Goal: Transaction & Acquisition: Purchase product/service

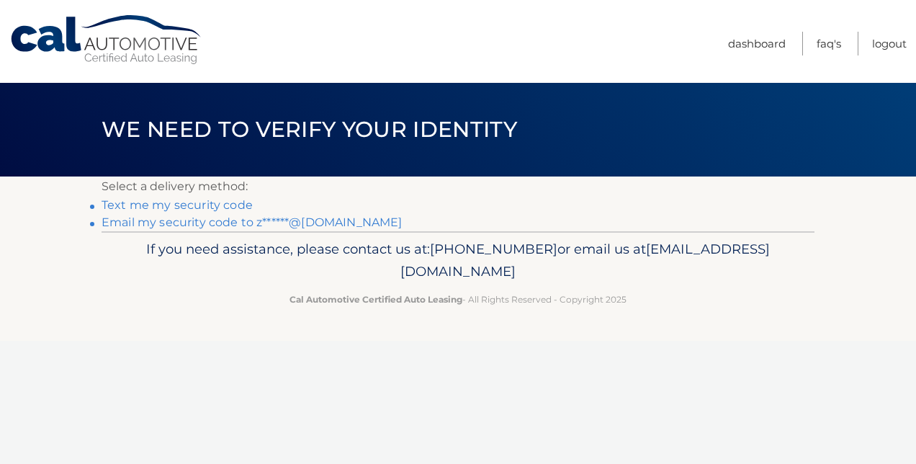
click at [217, 217] on link "Email my security code to z******@[DOMAIN_NAME]" at bounding box center [251, 222] width 301 height 14
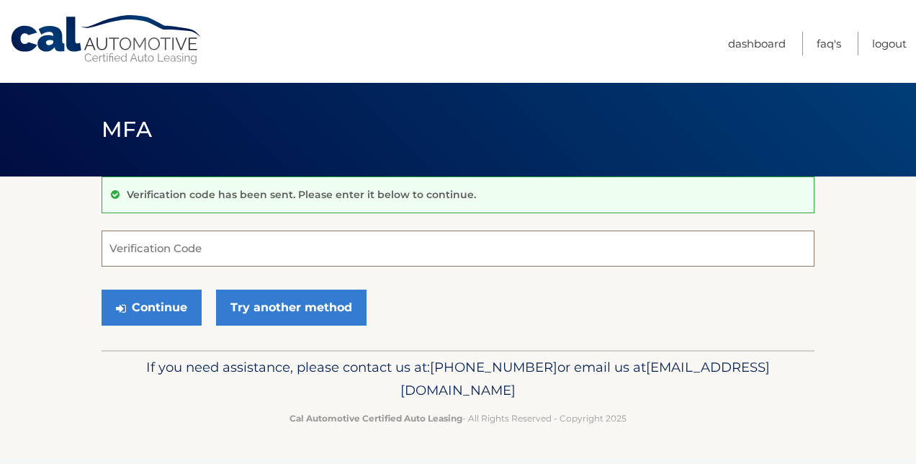
click at [249, 245] on input "Verification Code" at bounding box center [457, 248] width 713 height 36
paste input "904933"
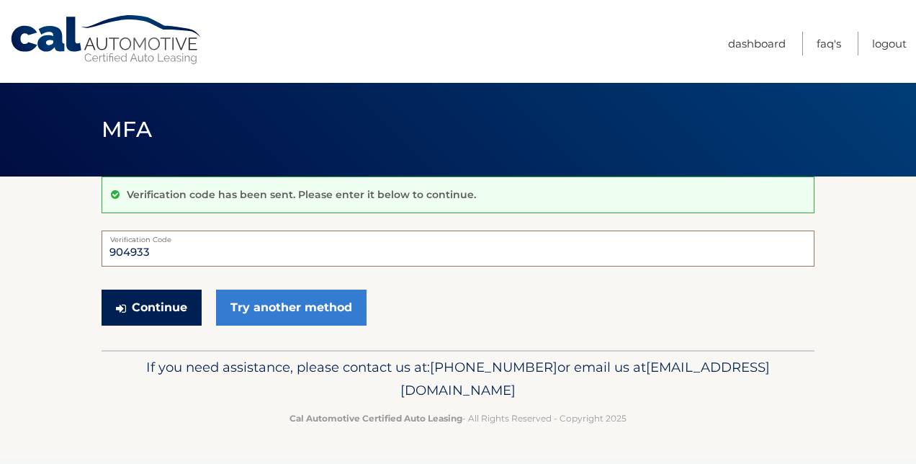
type input "904933"
click at [143, 299] on button "Continue" at bounding box center [151, 307] width 100 height 36
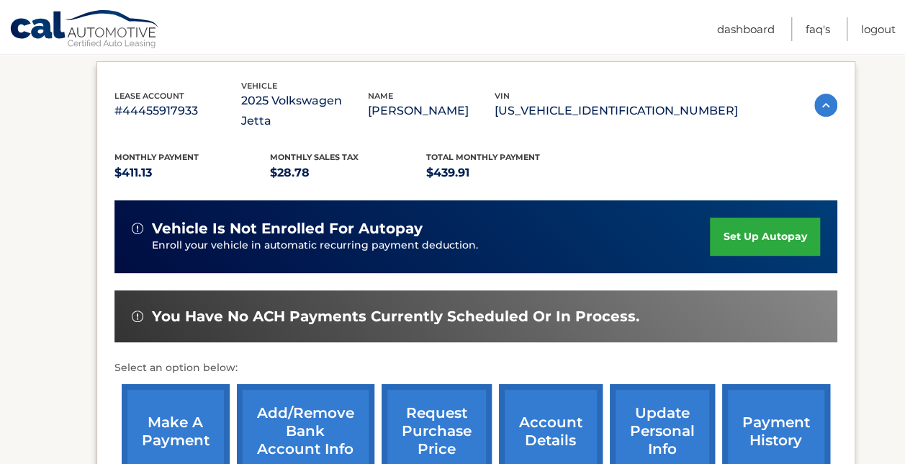
scroll to position [288, 0]
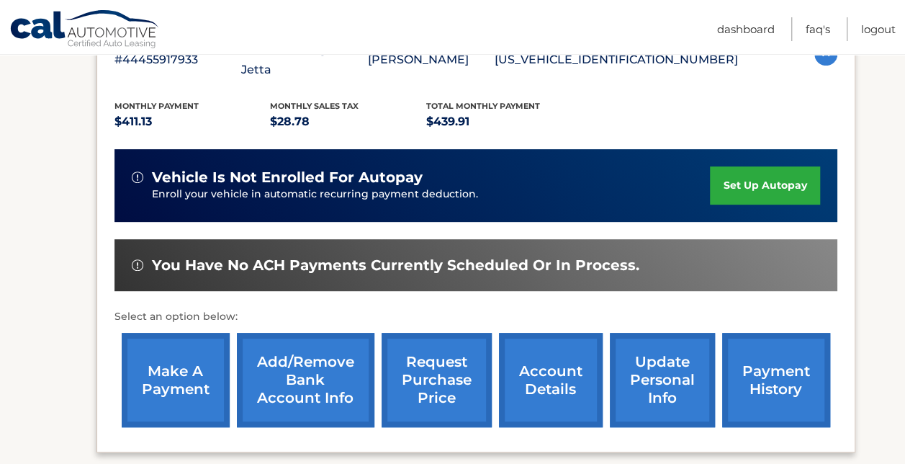
click at [171, 339] on link "make a payment" at bounding box center [176, 380] width 108 height 94
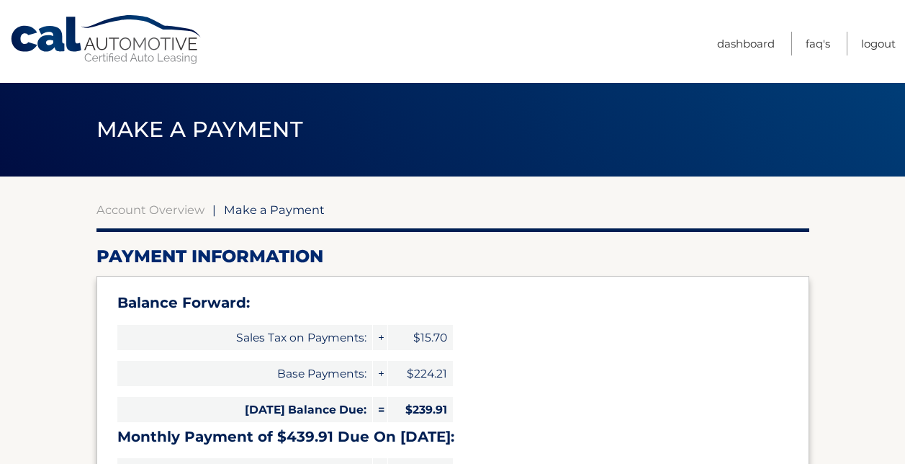
select select "ZTI0NzQyOTMtYmJjOC00MmIxLWIwNjAtMWJkYmFiMTY3MGQ3"
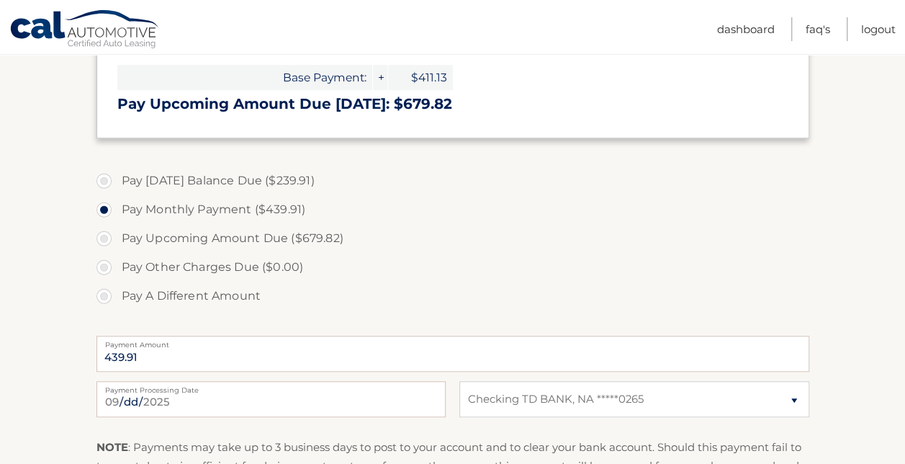
scroll to position [432, 0]
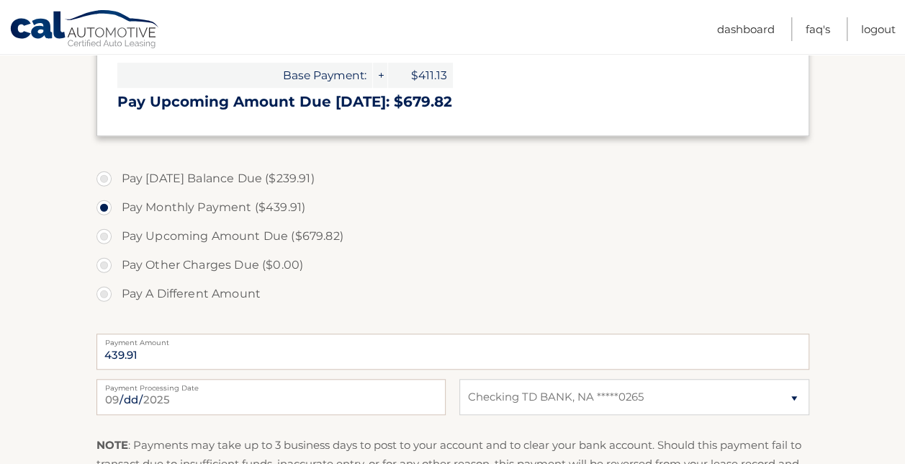
click at [104, 180] on label "Pay Today's Balance Due ($239.91)" at bounding box center [452, 178] width 713 height 29
click at [104, 180] on input "Pay Today's Balance Due ($239.91)" at bounding box center [109, 175] width 14 height 23
radio input "true"
type input "239.91"
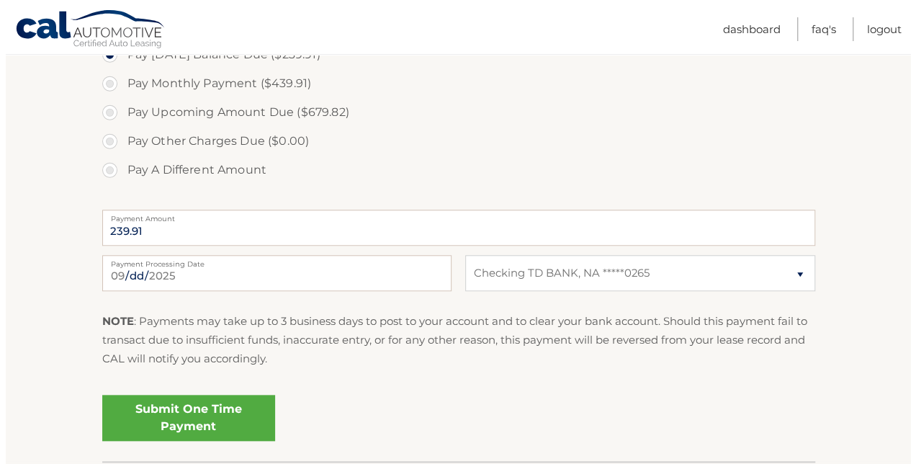
scroll to position [576, 0]
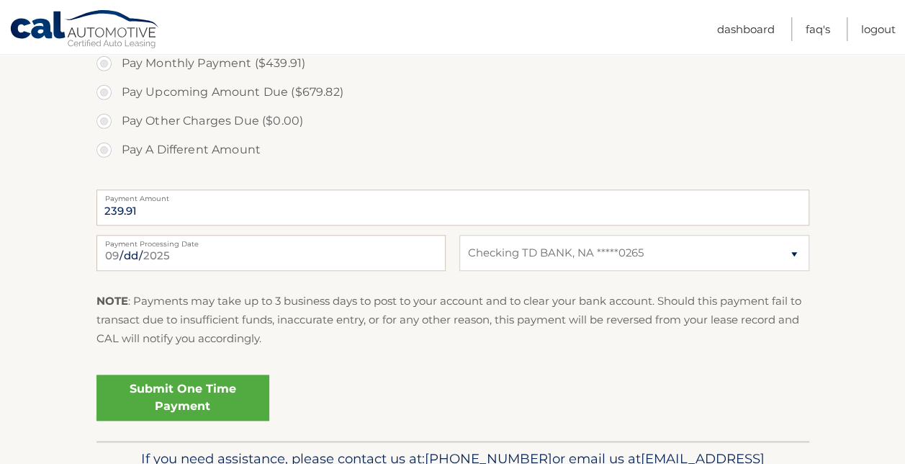
click at [171, 389] on link "Submit One Time Payment" at bounding box center [182, 397] width 173 height 46
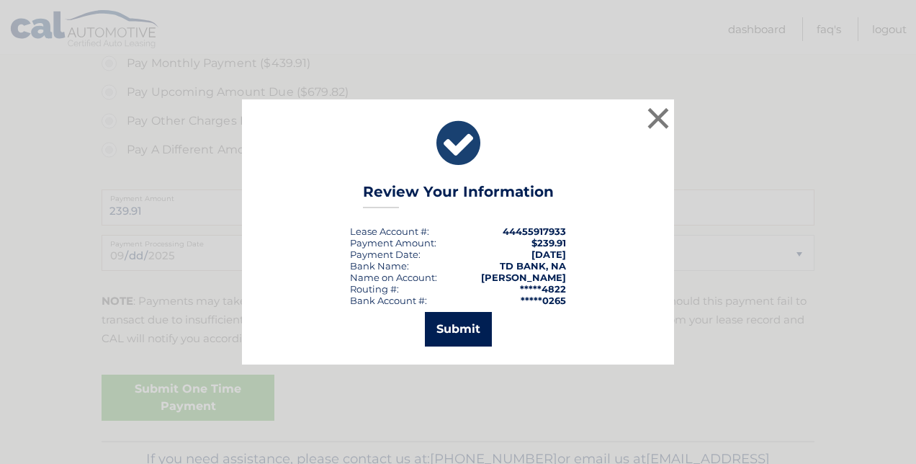
click at [464, 320] on button "Submit" at bounding box center [458, 329] width 67 height 35
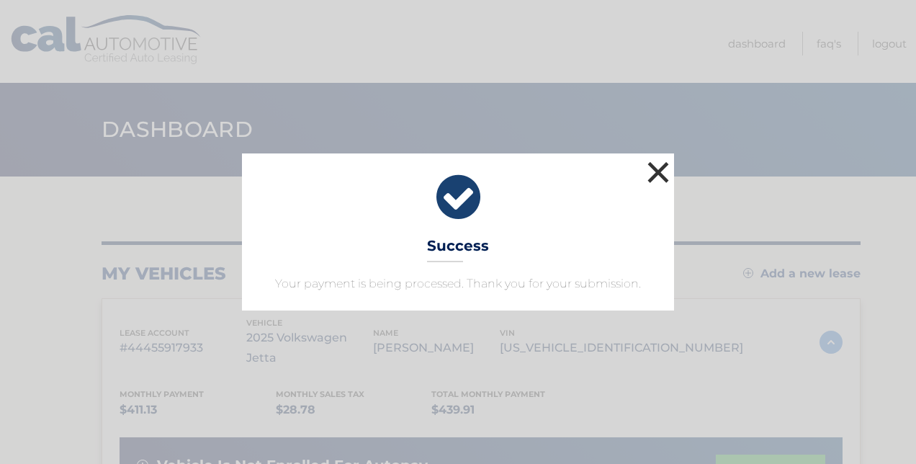
click at [658, 167] on button "×" at bounding box center [657, 172] width 29 height 29
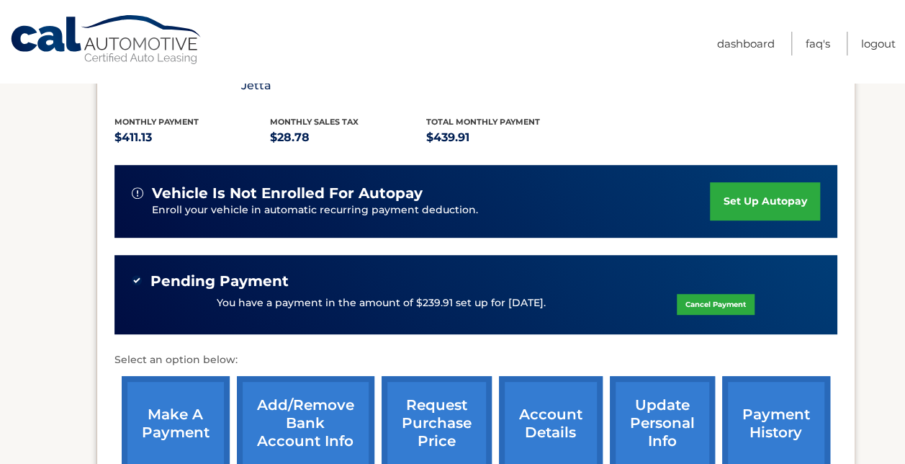
scroll to position [288, 0]
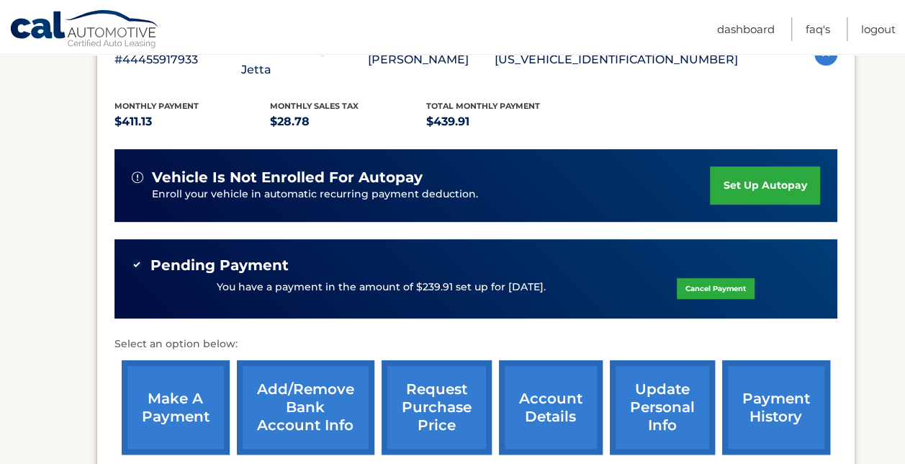
click at [166, 380] on link "make a payment" at bounding box center [176, 407] width 108 height 94
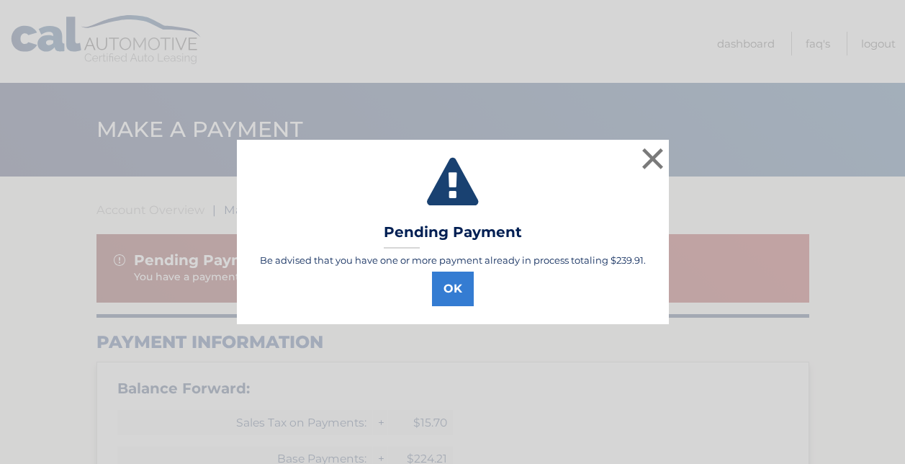
select select "ZTI0NzQyOTMtYmJjOC00MmIxLWIwNjAtMWJkYmFiMTY3MGQ3"
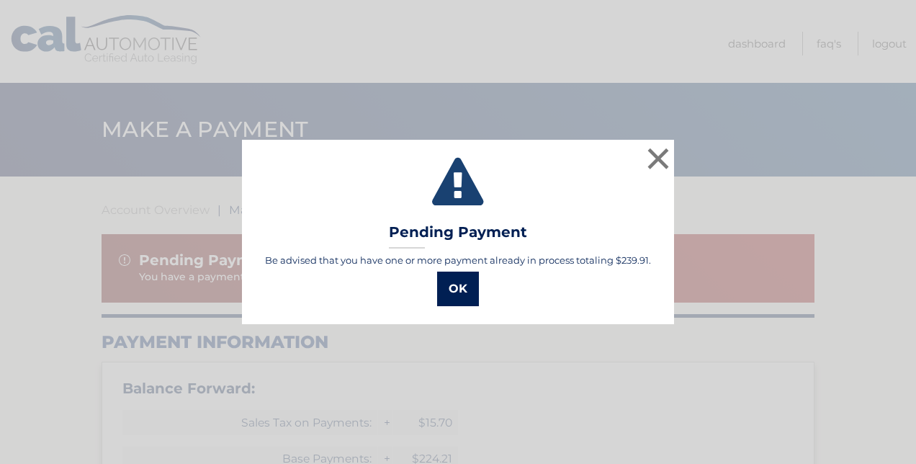
click at [448, 278] on button "OK" at bounding box center [458, 288] width 42 height 35
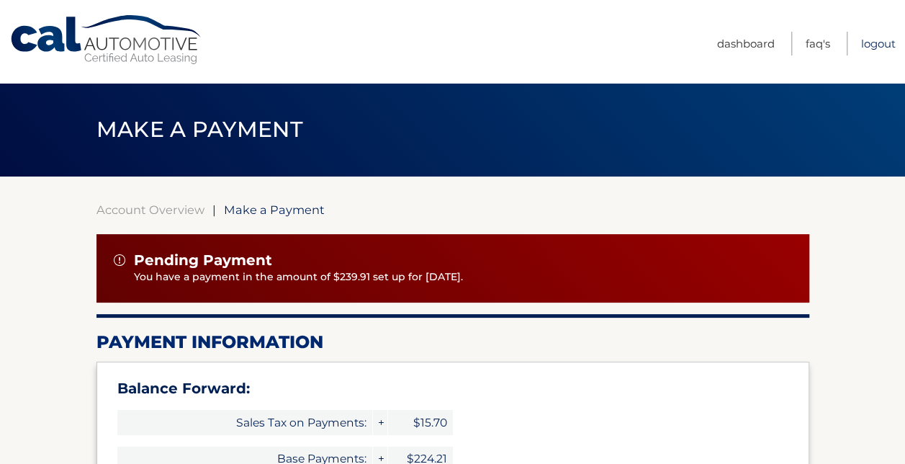
click at [874, 37] on link "Logout" at bounding box center [878, 44] width 35 height 24
